Goal: Task Accomplishment & Management: Manage account settings

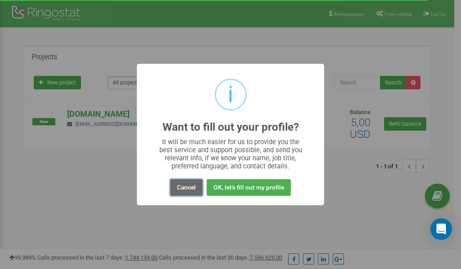
click at [188, 189] on button "Cancel" at bounding box center [186, 187] width 32 height 17
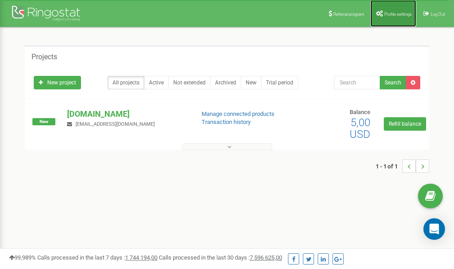
click at [391, 15] on span "Profile settings" at bounding box center [397, 14] width 27 height 5
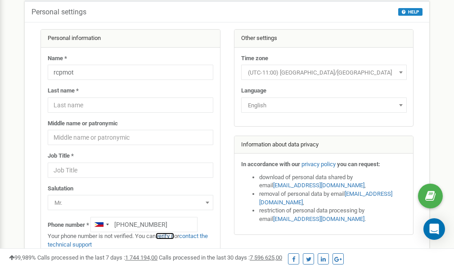
click at [169, 237] on link "verify it" at bounding box center [165, 236] width 18 height 7
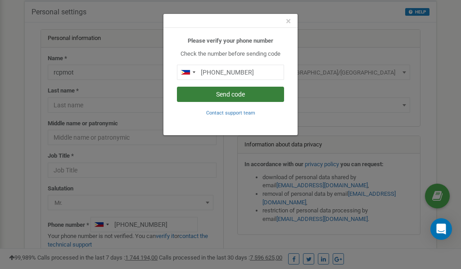
click at [240, 95] on button "Send code" at bounding box center [230, 94] width 107 height 15
